Goal: Find specific page/section: Find specific page/section

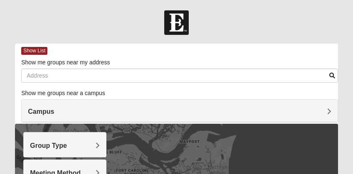
scroll to position [19, 0]
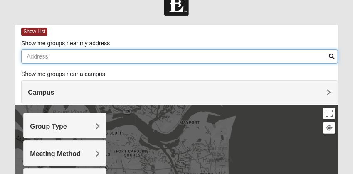
click at [164, 54] on input "Show me groups near my address" at bounding box center [179, 56] width 317 height 14
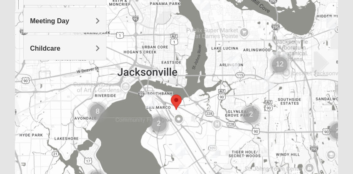
scroll to position [180, 0]
type input "[STREET_ADDRESS]"
click at [158, 123] on img "Cluster of 2 groups" at bounding box center [158, 124] width 21 height 21
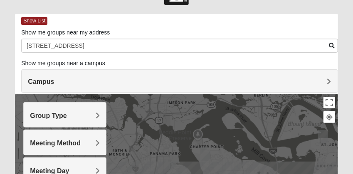
scroll to position [30, 0]
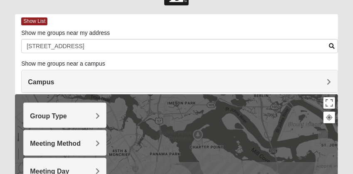
click at [93, 119] on h4 "Group Type" at bounding box center [65, 116] width 70 height 8
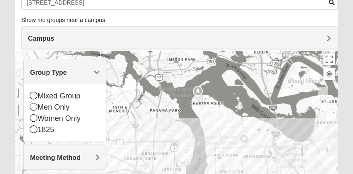
scroll to position [81, 0]
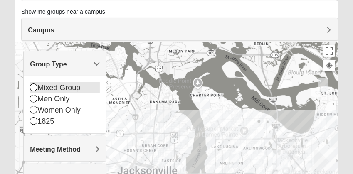
click at [78, 87] on div "Mixed Group" at bounding box center [65, 87] width 70 height 11
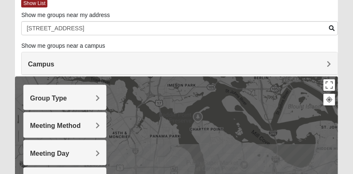
scroll to position [23, 0]
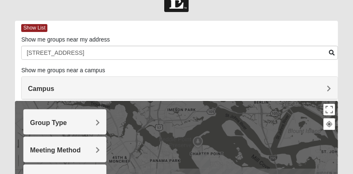
click at [129, 84] on div "Campus" at bounding box center [180, 88] width 316 height 22
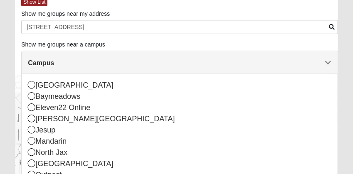
scroll to position [46, 0]
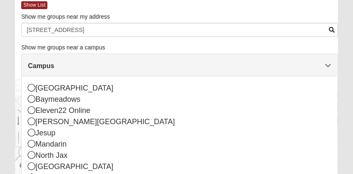
click at [131, 63] on h4 "Campus" at bounding box center [180, 66] width 304 height 8
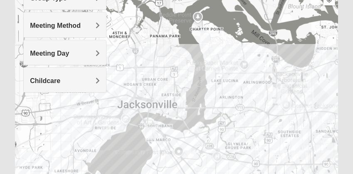
scroll to position [206, 0]
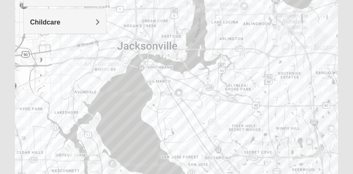
click at [150, 76] on img "Mixed Thompson 32207" at bounding box center [151, 75] width 10 height 14
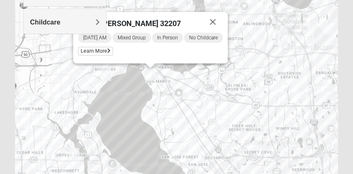
click at [153, 56] on div "[DATE] AM Mixed Group In Person No Childcare Learn More" at bounding box center [150, 45] width 145 height 27
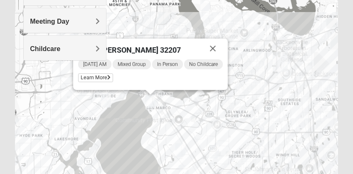
scroll to position [179, 0]
click at [139, 53] on span "Mixed [PERSON_NAME] 32207" at bounding box center [129, 50] width 103 height 9
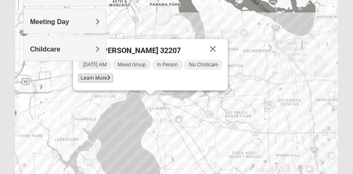
click at [95, 77] on span "Learn More" at bounding box center [95, 78] width 35 height 9
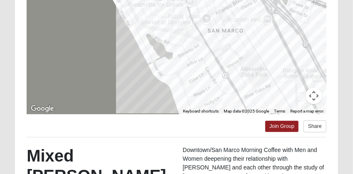
scroll to position [89, 0]
